Goal: Transaction & Acquisition: Book appointment/travel/reservation

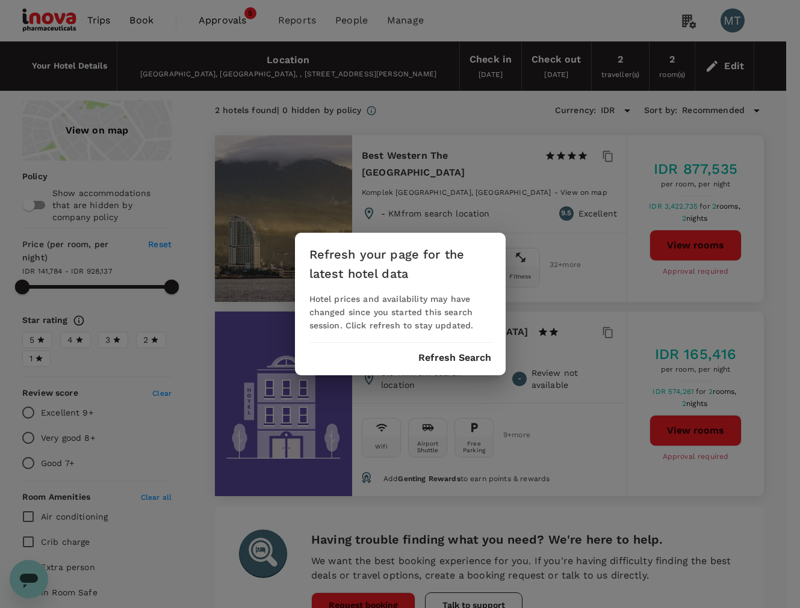
click at [435, 357] on button "Refresh Search" at bounding box center [454, 358] width 73 height 11
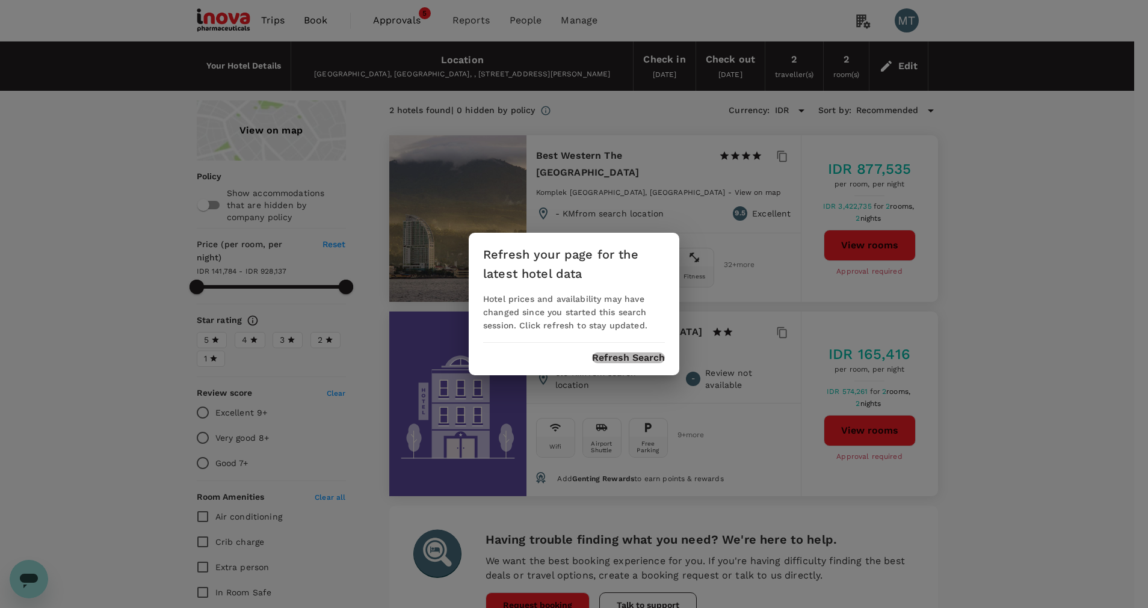
click at [612, 356] on button "Refresh Search" at bounding box center [628, 358] width 73 height 11
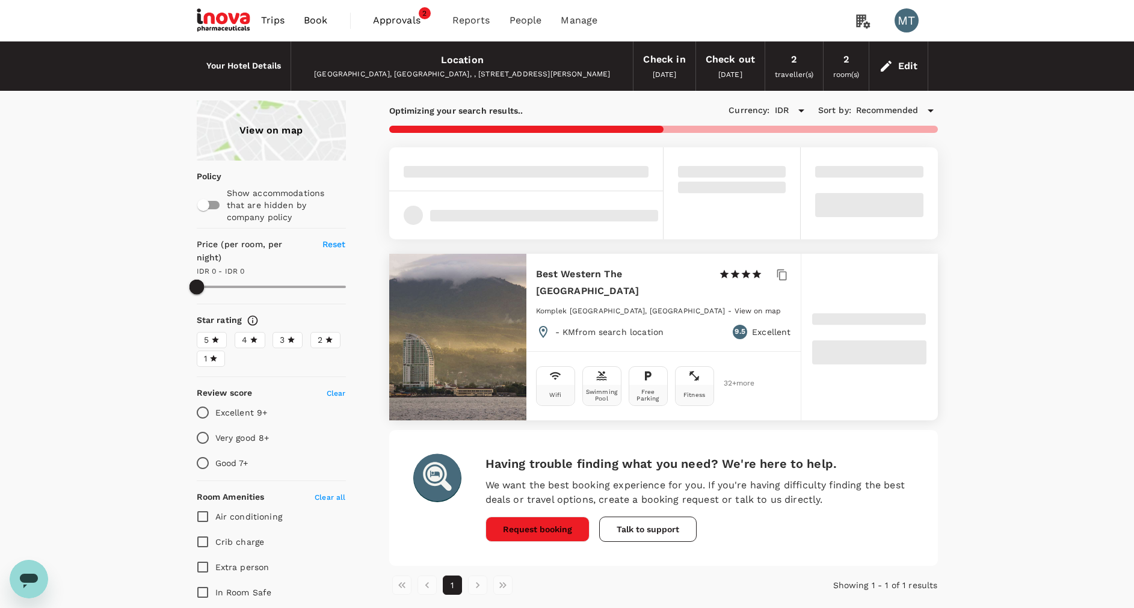
click at [315, 21] on span "Book" at bounding box center [316, 20] width 24 height 14
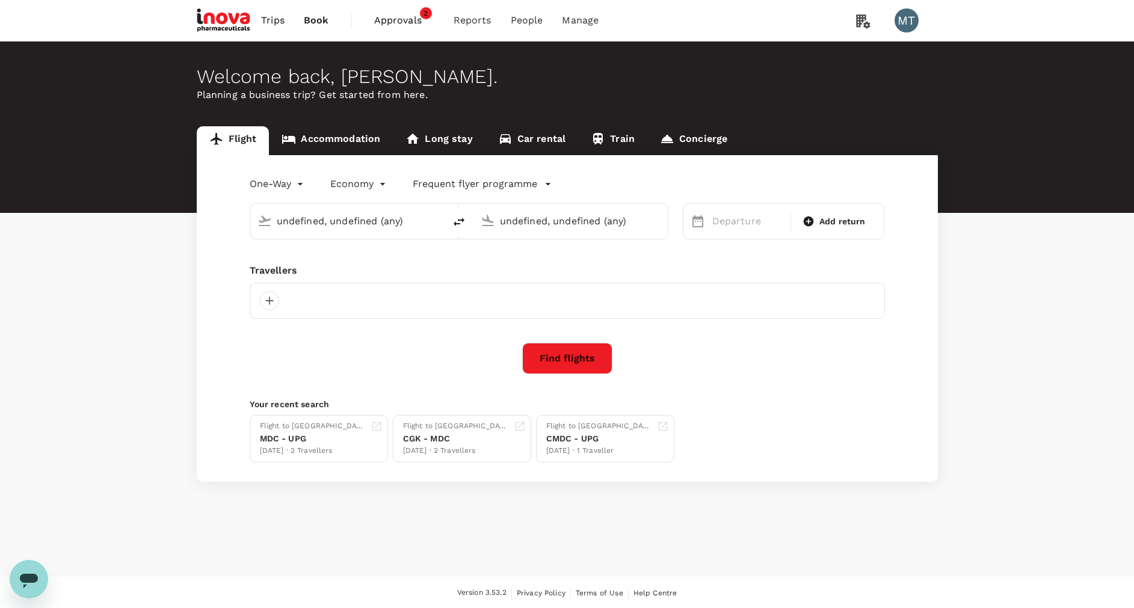
type input "Sultan Hasanuddin Intl (UPG)"
type input "Soekarno-Hatta Intl (CGK)"
type input "Sultan Hasanuddin Intl (UPG)"
type input "Soekarno-Hatta Intl (CGK)"
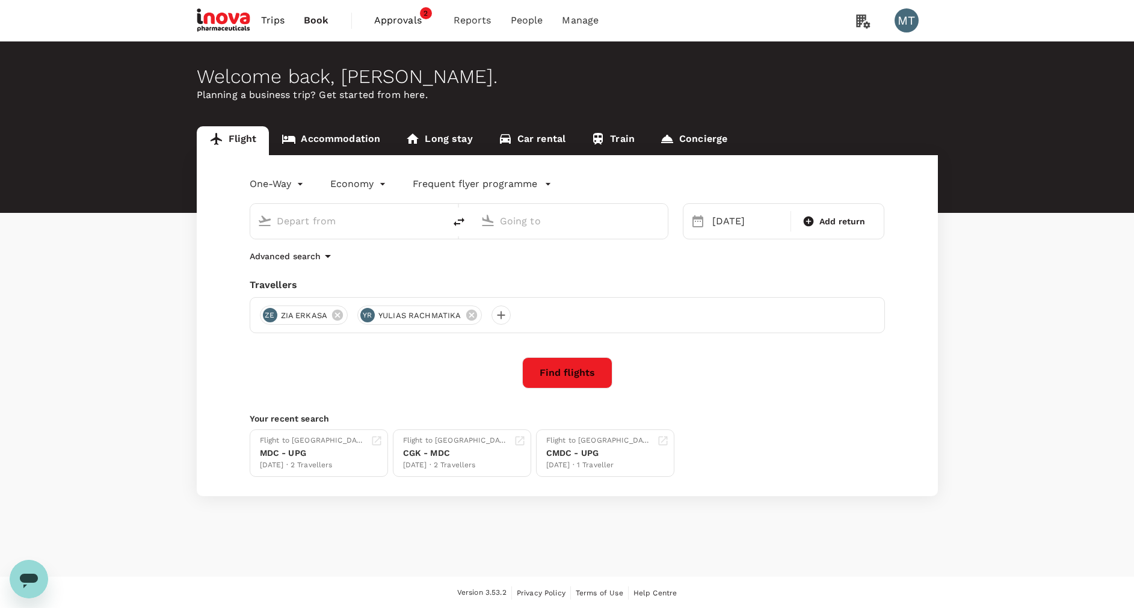
click at [338, 214] on input "text" at bounding box center [348, 221] width 143 height 19
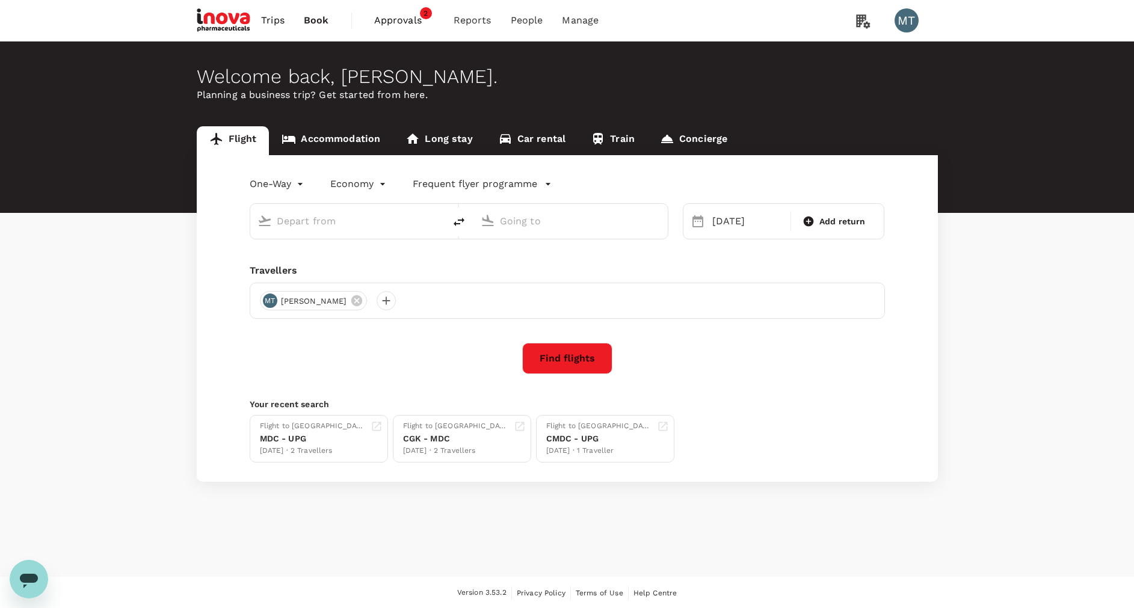
type input "Sultan Hasanuddin Intl (UPG)"
type input "Soekarno-Hatta Intl (CGK)"
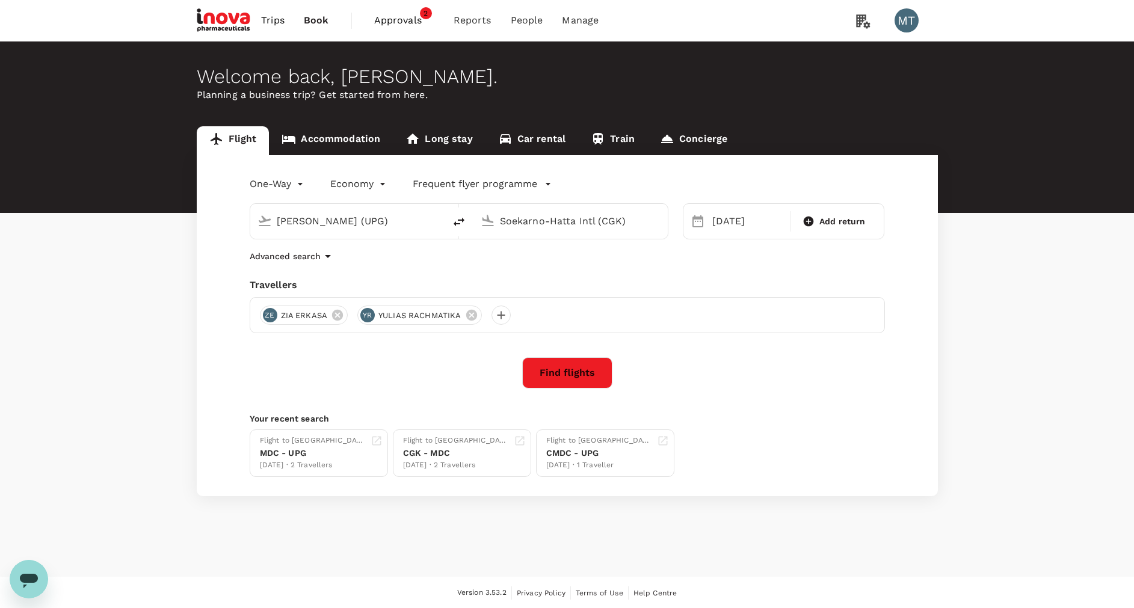
click at [348, 218] on input "Sultan Hasanuddin Intl (UPG)" at bounding box center [348, 221] width 143 height 19
drag, startPoint x: 425, startPoint y: 220, endPoint x: 282, endPoint y: 224, distance: 143.3
click at [288, 224] on div "Sultan Hasanuddin Intl (UPG)" at bounding box center [357, 221] width 161 height 19
click at [333, 223] on input "Sultan Hasanuddin Intl (UPG)" at bounding box center [348, 221] width 143 height 19
drag, startPoint x: 422, startPoint y: 223, endPoint x: 306, endPoint y: 224, distance: 116.2
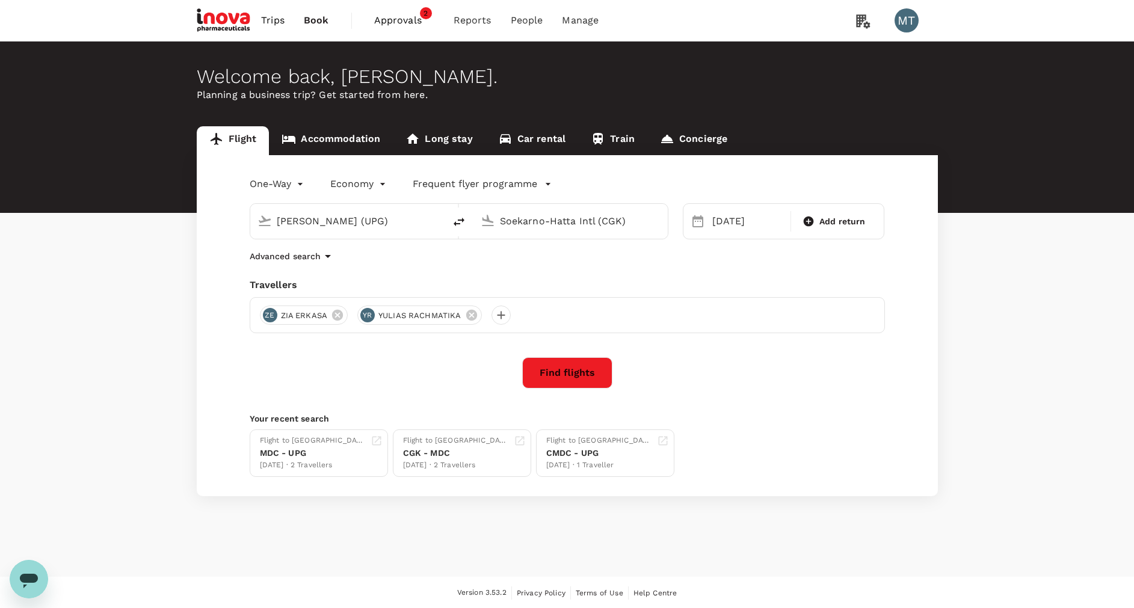
click at [316, 226] on div "Sultan Hasanuddin Intl (UPG)" at bounding box center [357, 221] width 161 height 19
click at [306, 223] on input "Sultan Hasanuddin Intl (UPG)" at bounding box center [348, 221] width 143 height 19
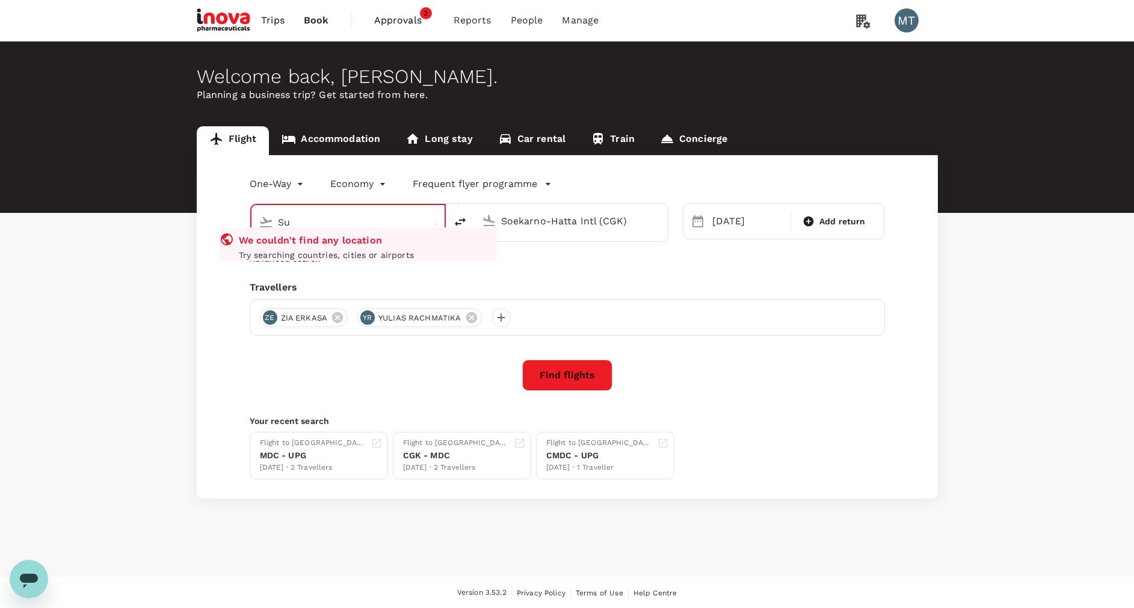
type input "S"
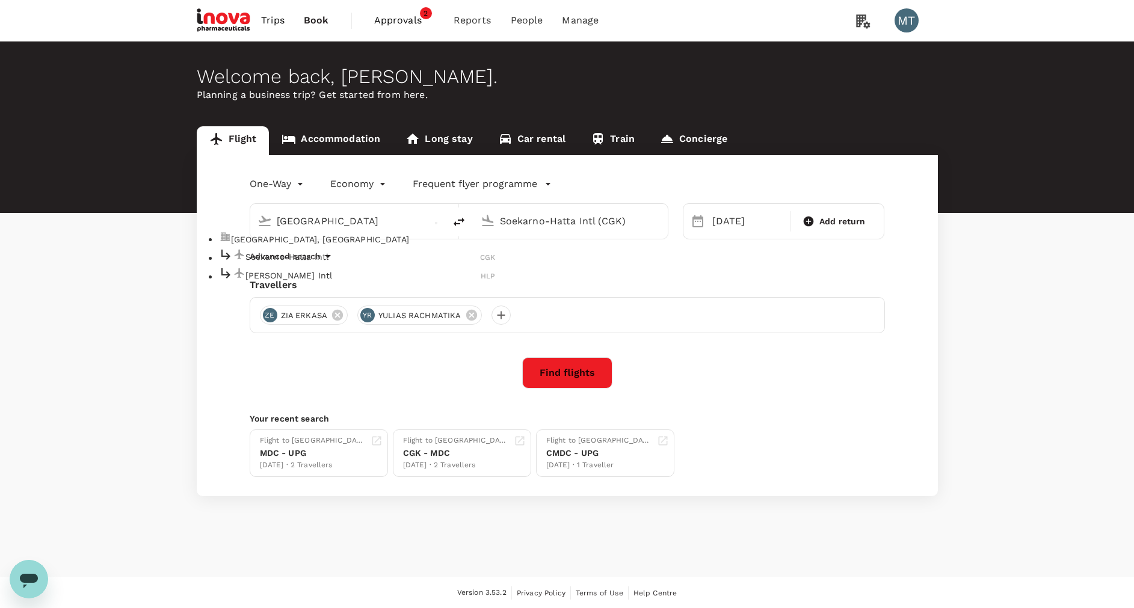
click at [306, 266] on div "Soekarno-Hatta Intl CGK" at bounding box center [357, 256] width 277 height 19
type input "Soekarno-Hatta Intl (CGK)"
click at [574, 221] on input "Soekarno-Hatta Intl (CGK)" at bounding box center [571, 221] width 143 height 19
type input "j"
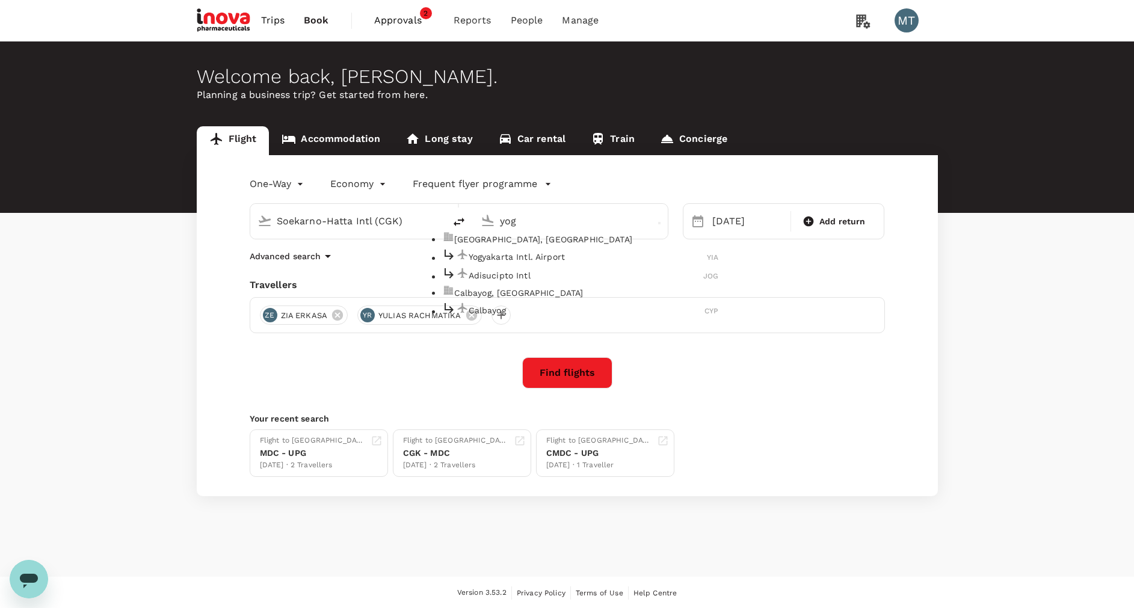
click at [544, 256] on li "Yogyakarta Intl. Airport YIA" at bounding box center [580, 256] width 277 height 19
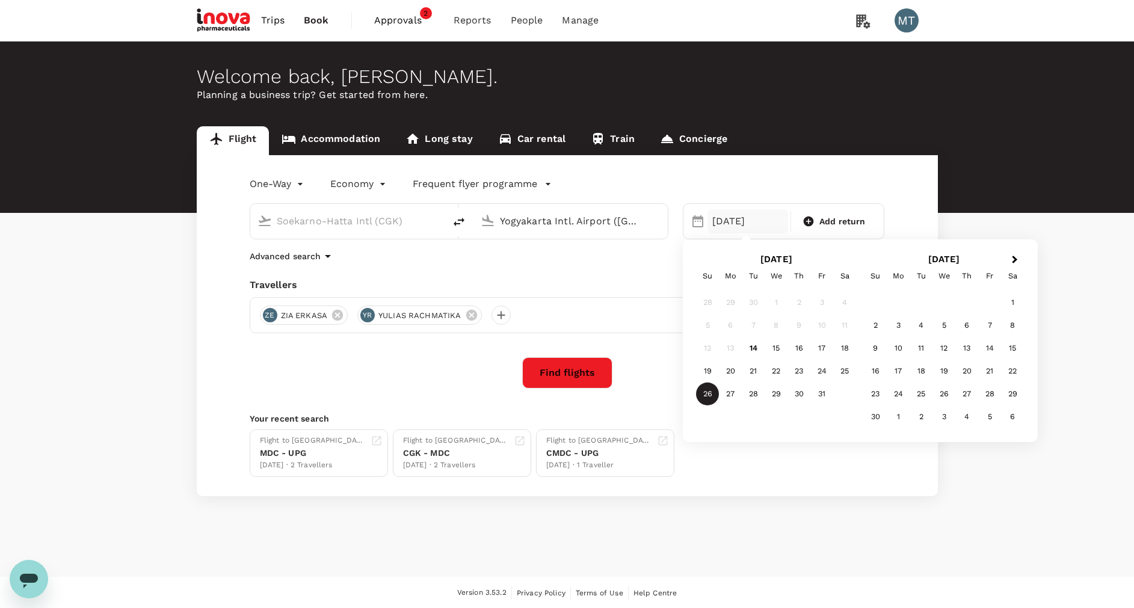
type input "Yogyakarta Intl. Airport (YIA)"
click at [729, 221] on div "26 Oct" at bounding box center [748, 221] width 81 height 24
click at [799, 261] on span "Next Month" at bounding box center [1015, 260] width 0 height 14
click at [799, 259] on span "Next Month" at bounding box center [1015, 260] width 0 height 14
click at [799, 373] on div "18" at bounding box center [875, 371] width 23 height 23
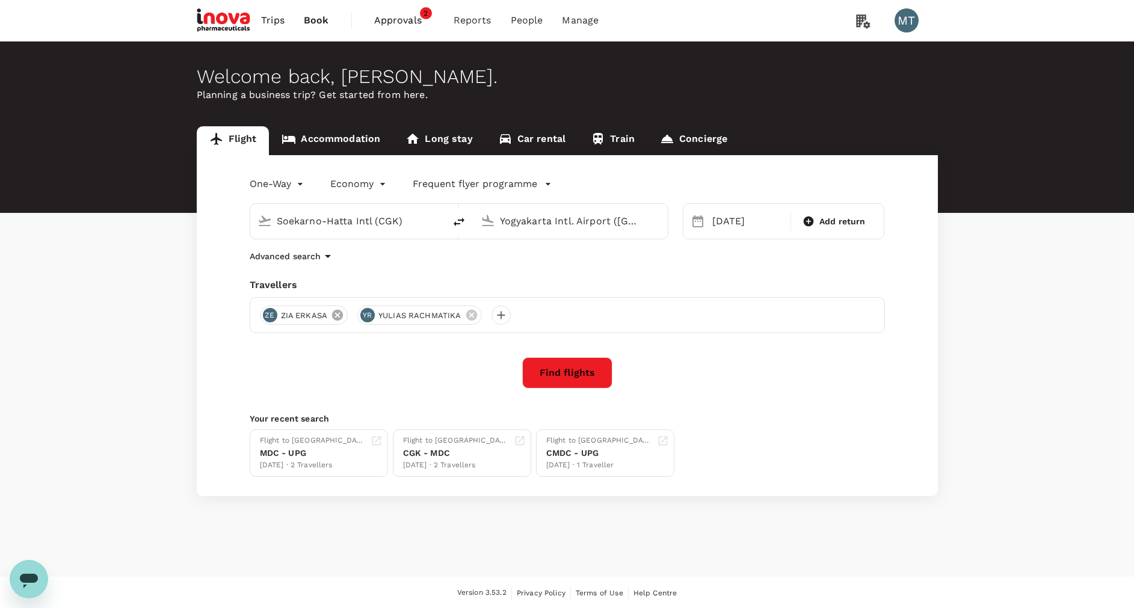
click at [342, 315] on icon at bounding box center [337, 315] width 11 height 11
click at [371, 315] on icon at bounding box center [373, 315] width 11 height 11
click at [273, 314] on div at bounding box center [269, 315] width 19 height 19
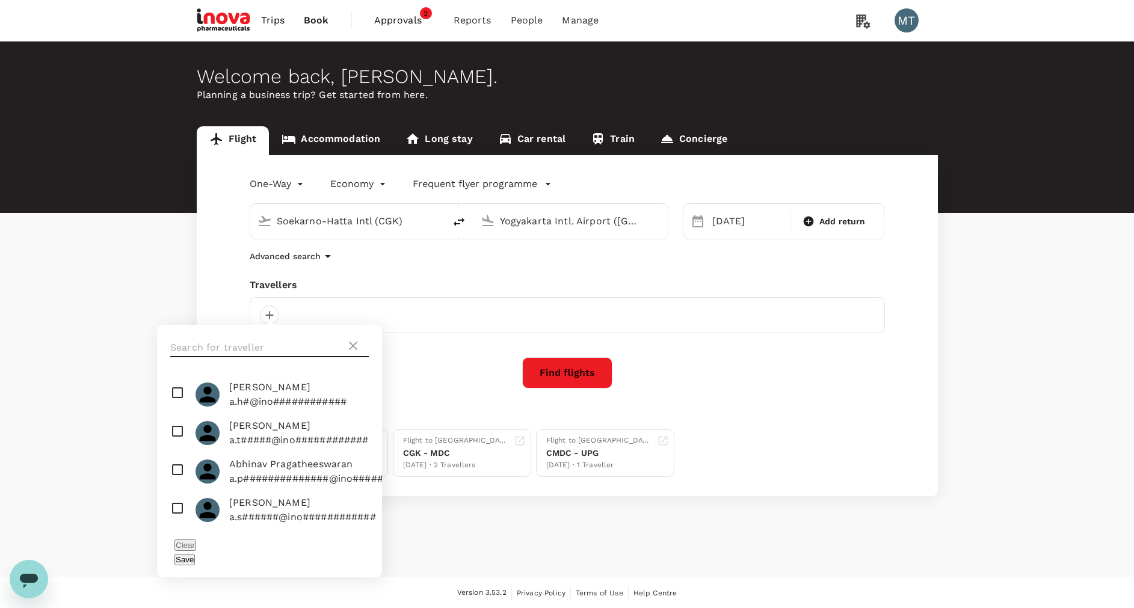
click at [284, 345] on input "text" at bounding box center [258, 347] width 176 height 19
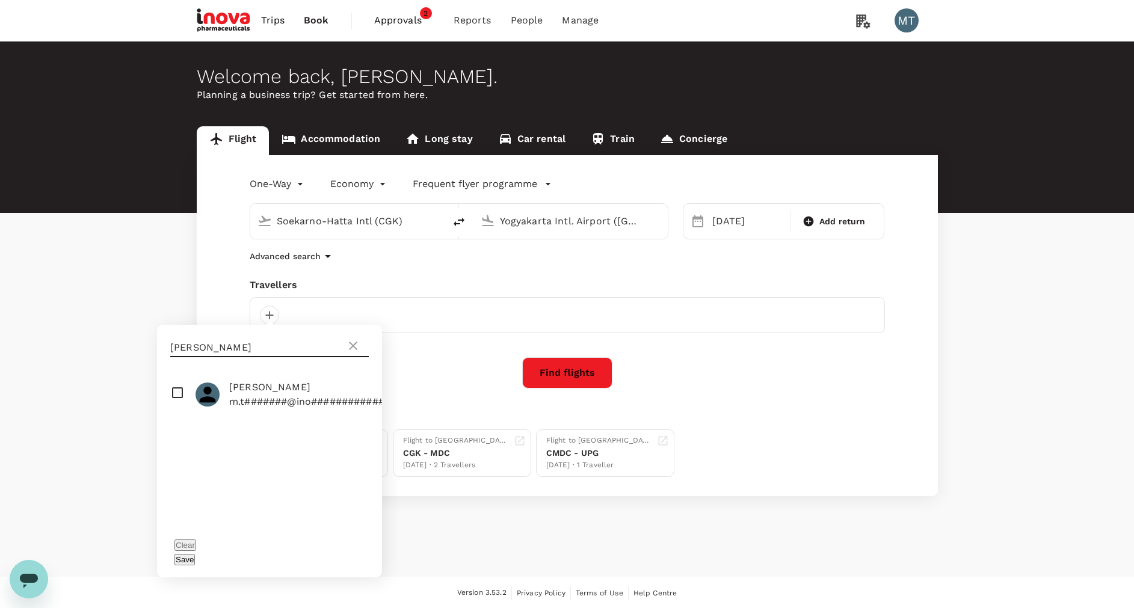
type input "morina"
click at [178, 397] on input "checkbox" at bounding box center [269, 395] width 225 height 39
checkbox input "true"
click at [549, 378] on button "Find flights" at bounding box center [567, 372] width 90 height 31
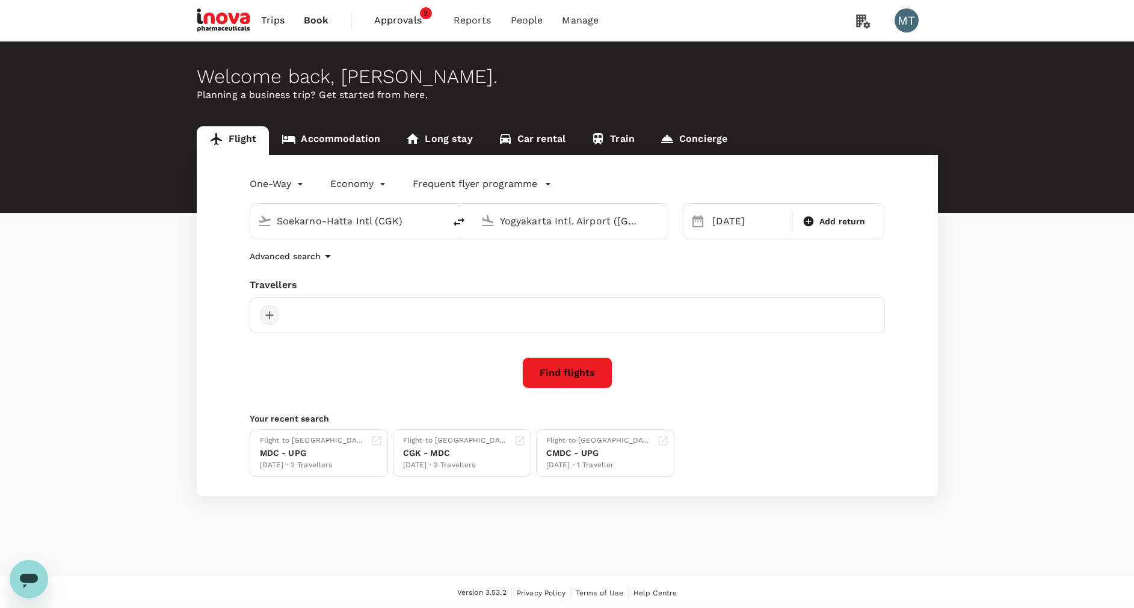
click at [267, 316] on div at bounding box center [269, 315] width 19 height 19
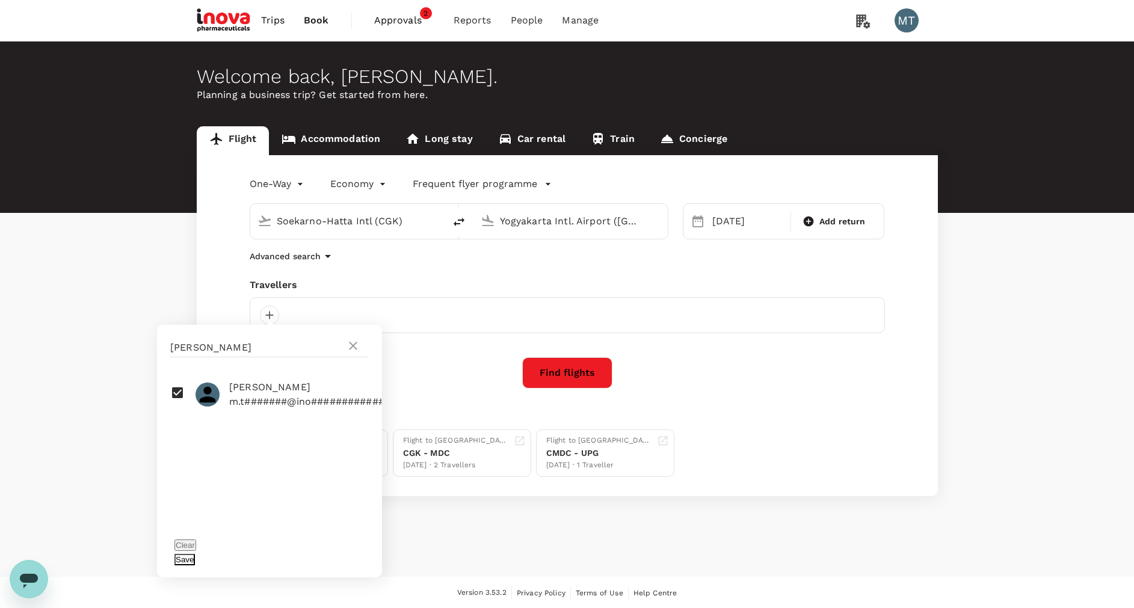
click at [195, 554] on button "Save" at bounding box center [185, 559] width 20 height 11
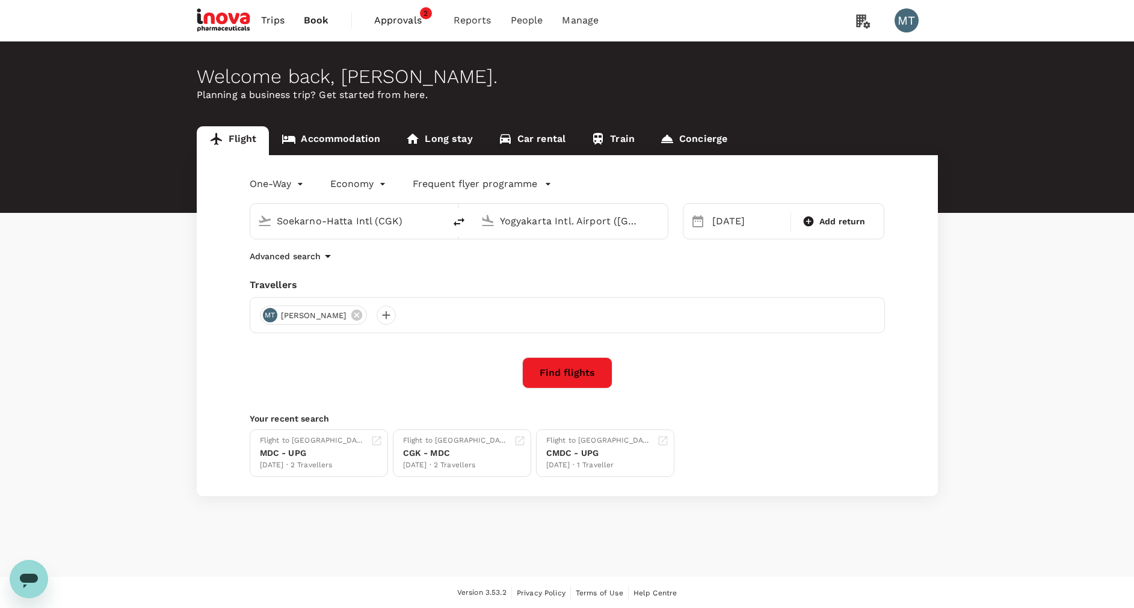
click at [558, 367] on button "Find flights" at bounding box center [567, 372] width 90 height 31
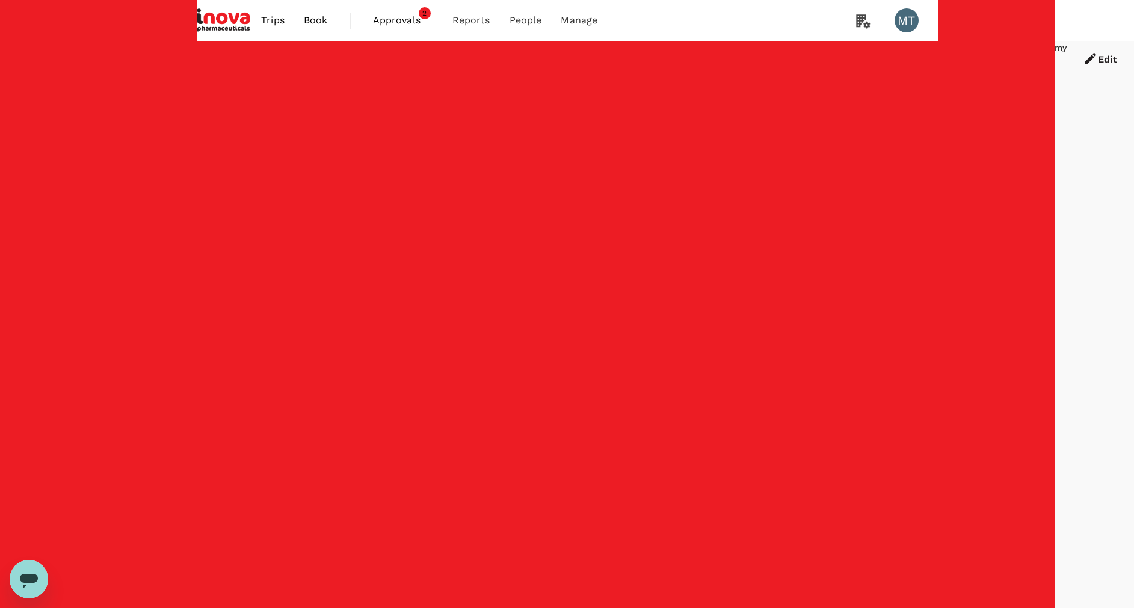
type input "860"
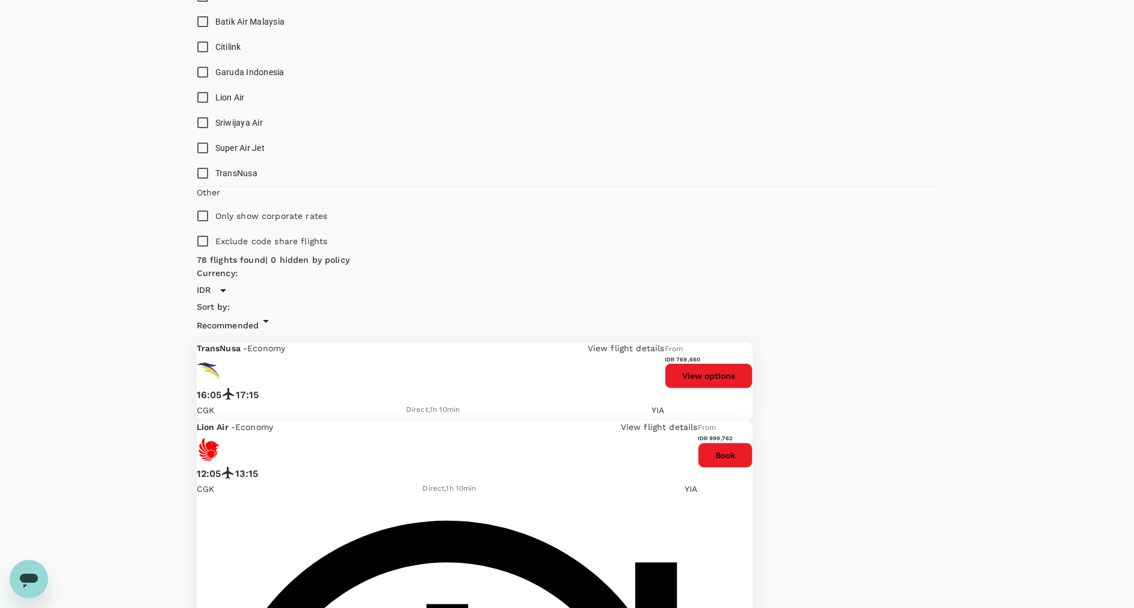
scroll to position [542, 0]
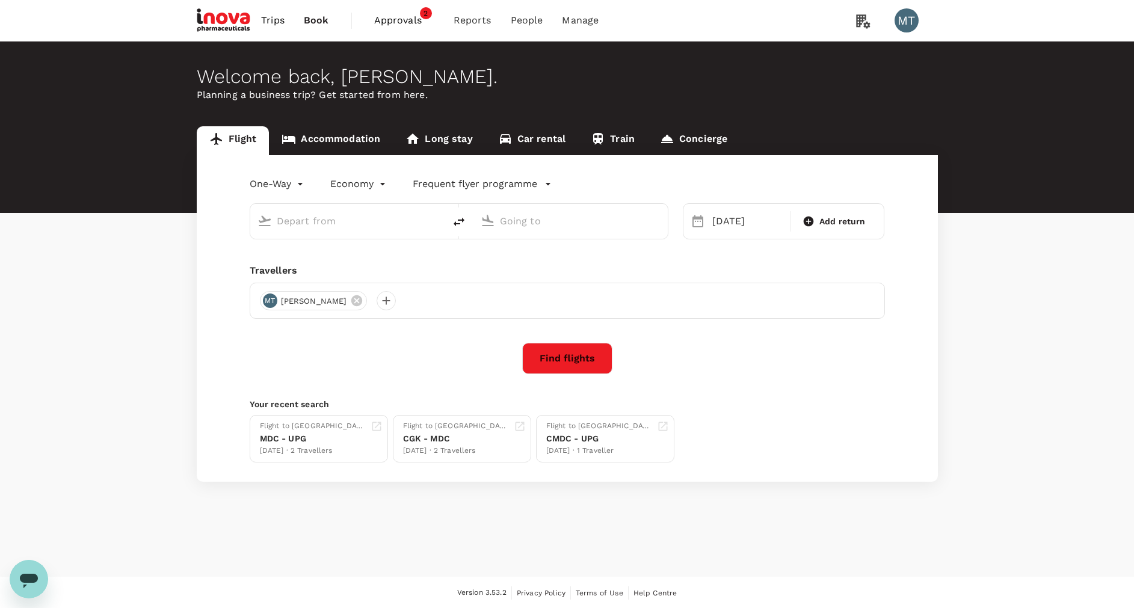
type input "Soekarno-Hatta Intl (CGK)"
type input "Yogyakarta Intl. Airport (YIA)"
type input "Soekarno-Hatta Intl (CGK)"
type input "Yogyakarta Intl. Airport (YIA)"
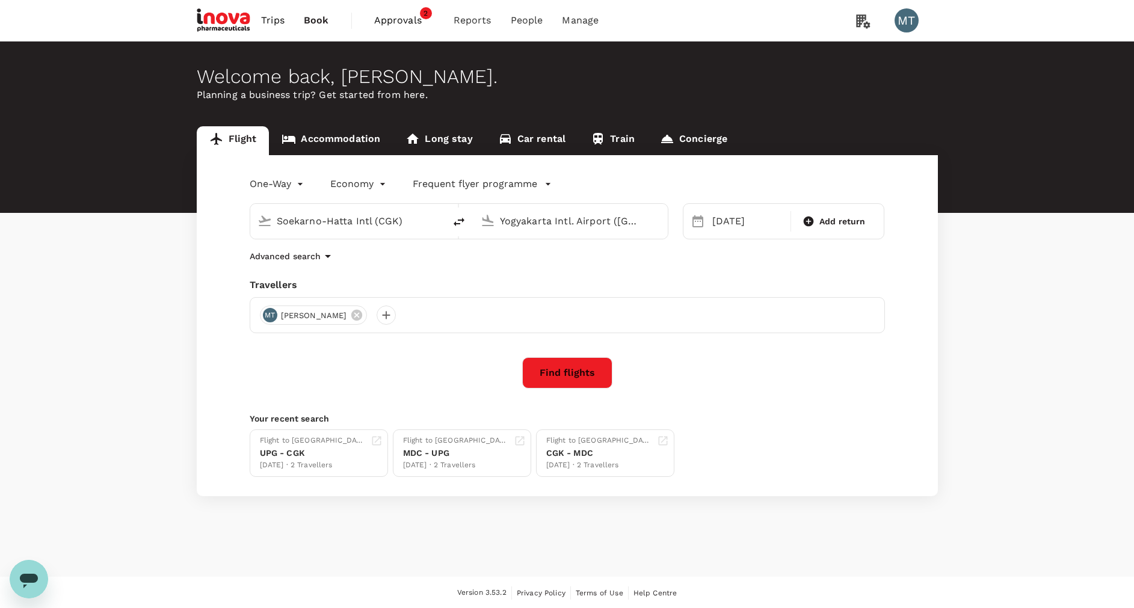
click at [468, 226] on button "delete" at bounding box center [459, 222] width 29 height 29
type input "Yogyakarta Intl. Airport (YIA)"
type input "Soekarno-Hatta Intl (CGK)"
click at [703, 221] on icon at bounding box center [698, 221] width 14 height 14
click at [720, 223] on div "18 Jan" at bounding box center [748, 221] width 81 height 24
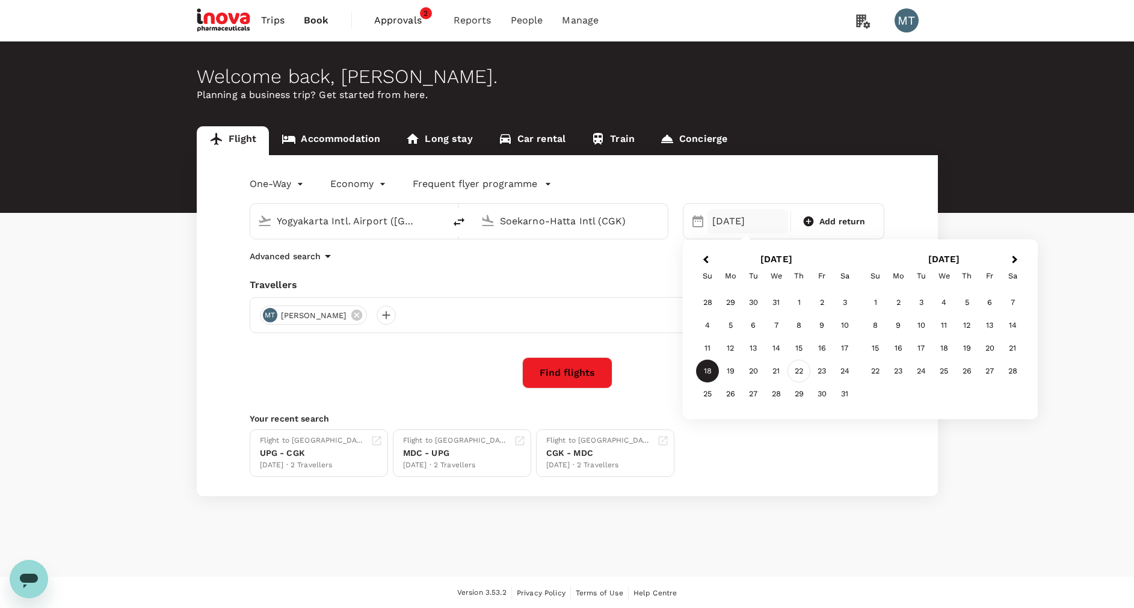
click at [796, 369] on div "22" at bounding box center [799, 371] width 23 height 23
click at [565, 366] on button "Find flights" at bounding box center [567, 372] width 90 height 31
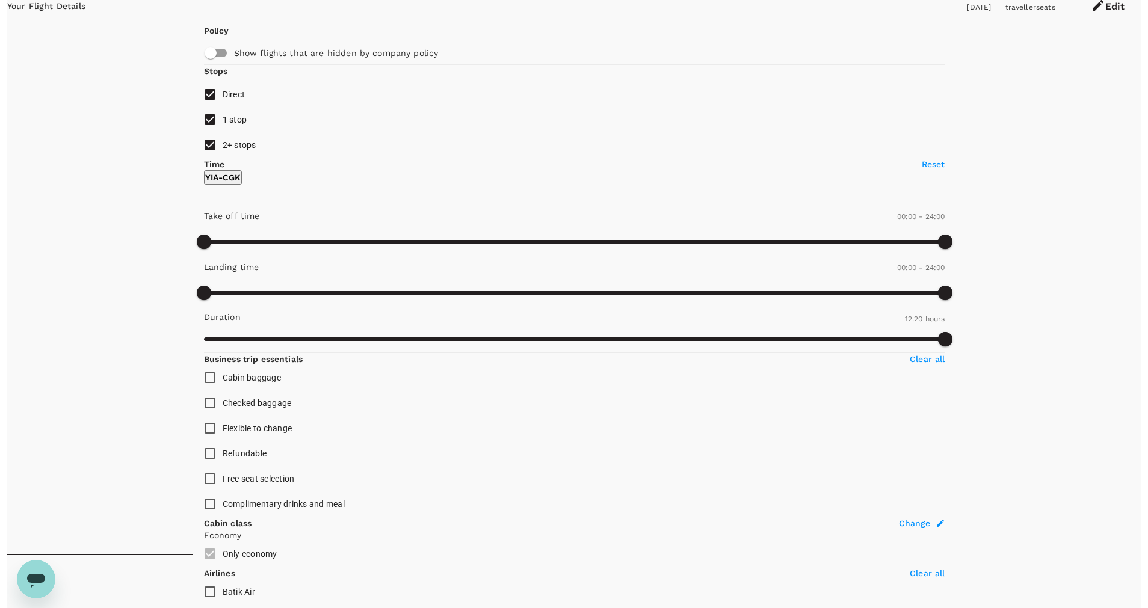
scroll to position [90, 0]
